Goal: Communication & Community: Ask a question

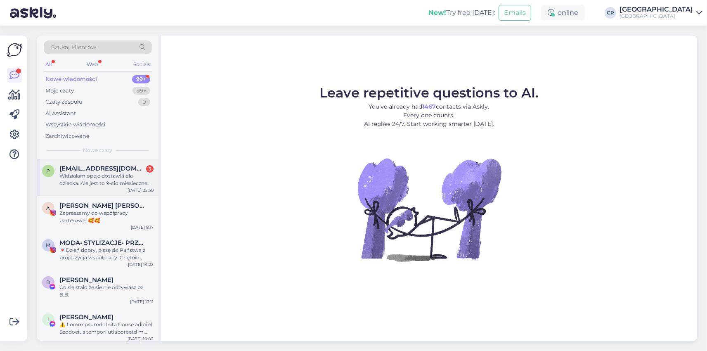
click at [107, 184] on div "Widzialam opcje dostawki dla dziecka. Ale jest to 9-cio miesieczne dziecko a wi…" at bounding box center [106, 179] width 94 height 15
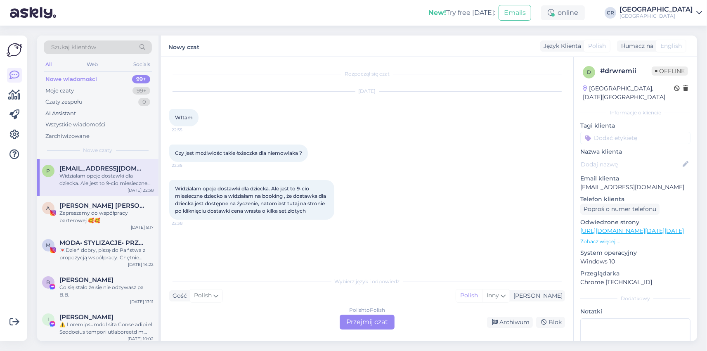
click at [350, 319] on div "Polish to Polish Przejmij czat" at bounding box center [367, 322] width 55 height 15
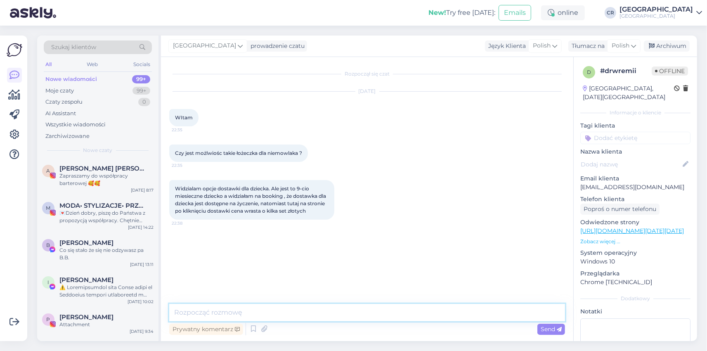
click at [217, 313] on textarea at bounding box center [367, 312] width 396 height 17
type textarea "d"
type textarea "Dzień dobry, jest możliwość łóżeczka turystycznego, które jest bezpłatne."
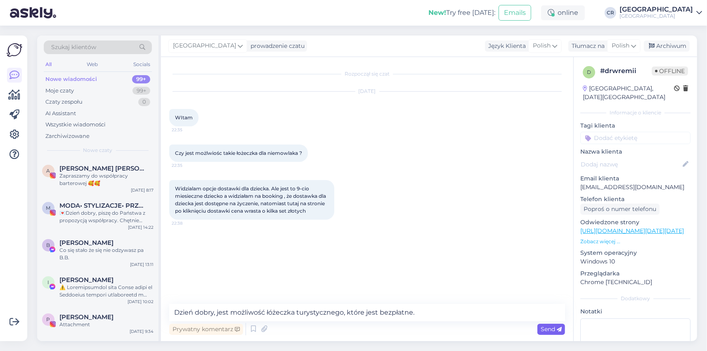
click at [554, 333] on div "Send" at bounding box center [551, 329] width 28 height 11
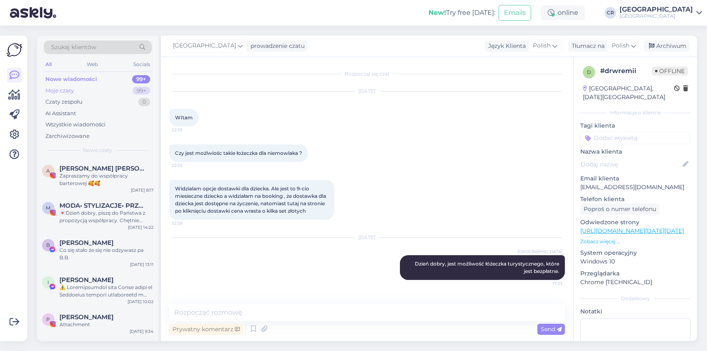
click at [79, 92] on div "Moje czaty 99+" at bounding box center [98, 91] width 108 height 12
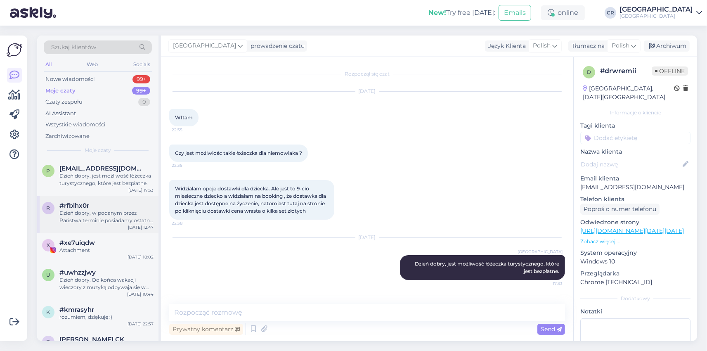
click at [108, 218] on div "Dzień dobry, w podanym przez Państwa terminie posiadamy ostatni wolny pokój typ…" at bounding box center [106, 216] width 94 height 15
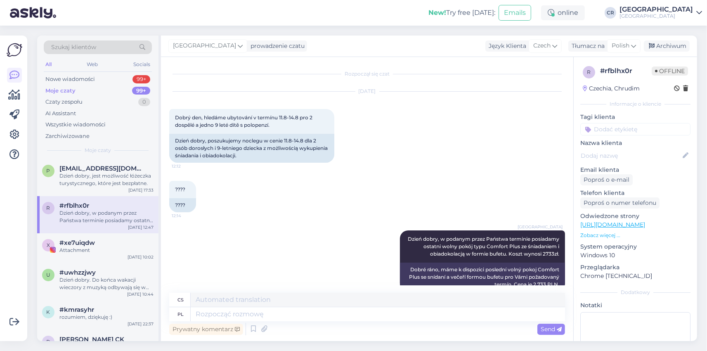
scroll to position [15, 0]
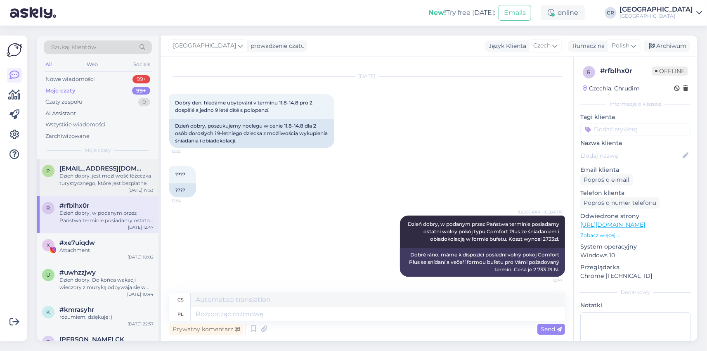
click at [115, 181] on div "Dzień dobry, jest możliwość łóżeczka turystycznego, które jest bezpłatne." at bounding box center [106, 179] width 94 height 15
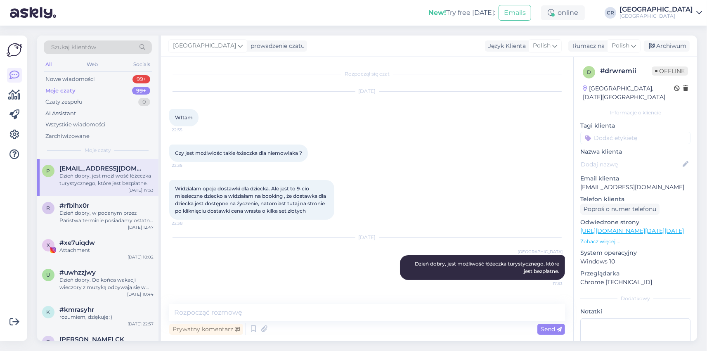
scroll to position [0, 0]
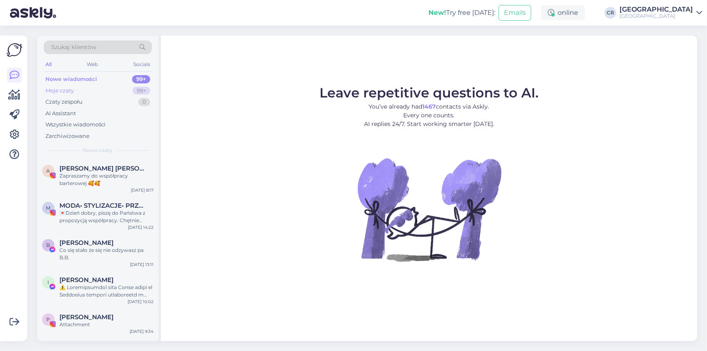
click at [71, 93] on div "Moje czaty" at bounding box center [59, 91] width 28 height 8
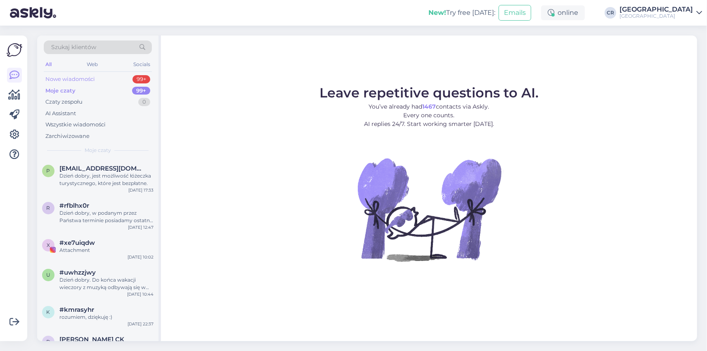
click at [82, 80] on div "Nowe wiadomości" at bounding box center [70, 79] width 50 height 8
